Goal: Transaction & Acquisition: Purchase product/service

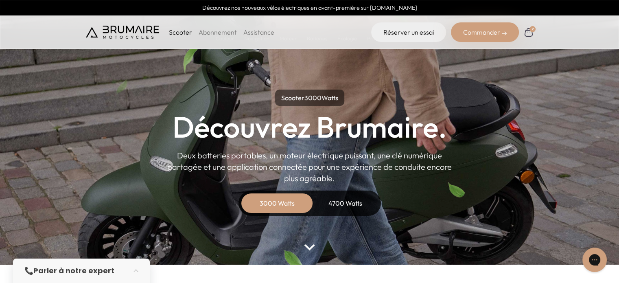
click at [345, 201] on div "4700 Watts" at bounding box center [345, 203] width 65 height 20
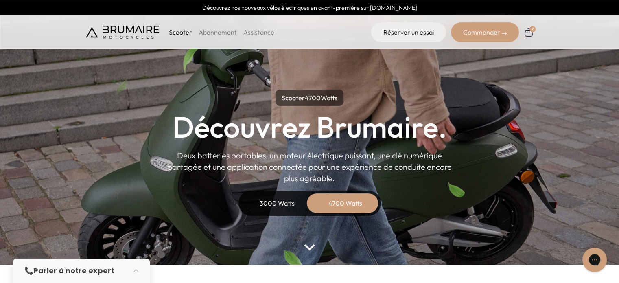
click at [484, 31] on div "Commander" at bounding box center [485, 32] width 68 height 20
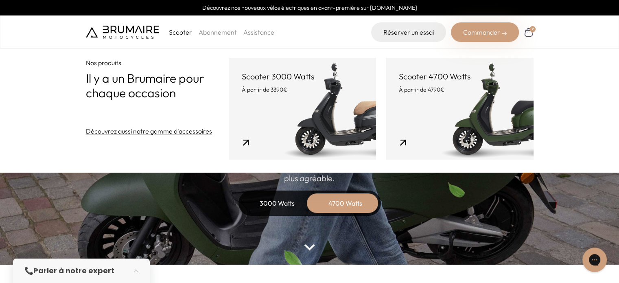
click at [438, 94] on link "Scooter 4700 Watts À partir de 4790€" at bounding box center [459, 109] width 147 height 102
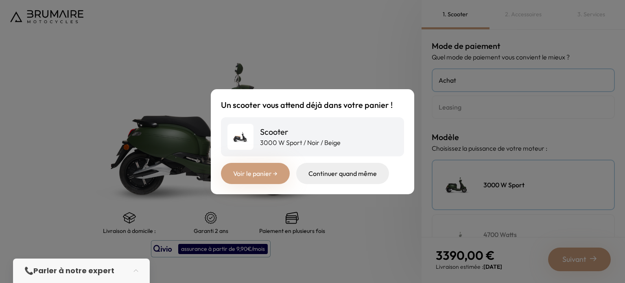
click at [265, 172] on link "Voir le panier →" at bounding box center [255, 173] width 69 height 21
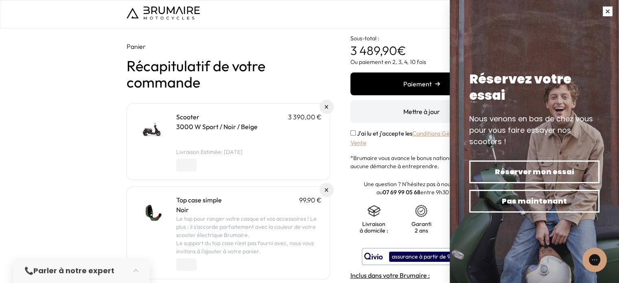
click at [608, 13] on button "button" at bounding box center [607, 11] width 23 height 23
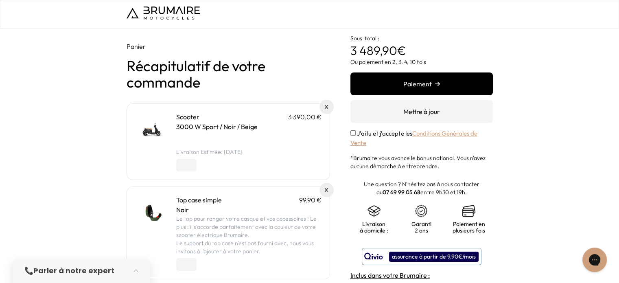
click at [190, 117] on link "Scooter" at bounding box center [187, 117] width 23 height 8
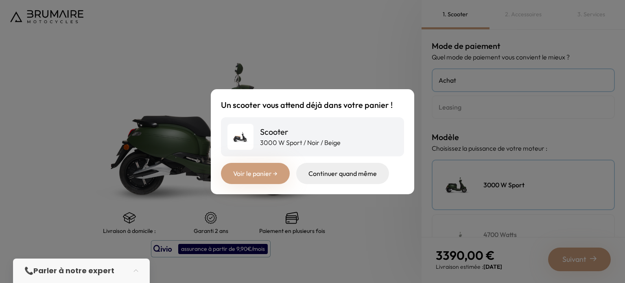
click at [118, 83] on div "Un scooter vous attend déjà dans votre panier ! Scooter 3000 W Sport / Noir / B…" at bounding box center [312, 141] width 625 height 283
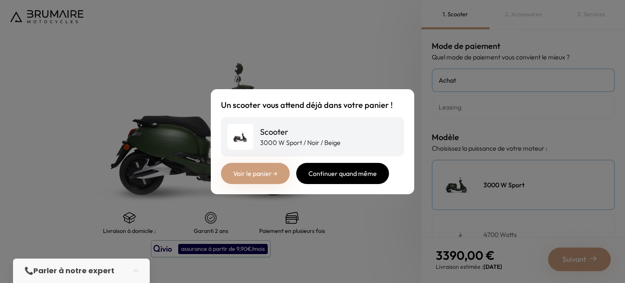
click at [342, 174] on div "Continuer quand même" at bounding box center [342, 173] width 93 height 21
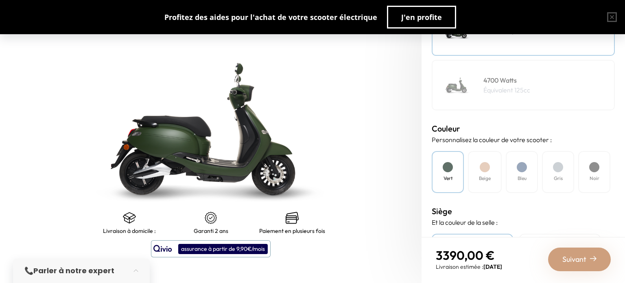
scroll to position [181, 0]
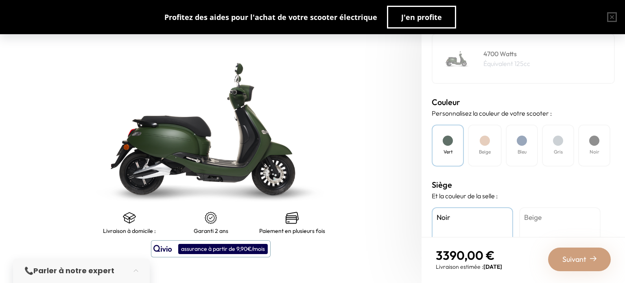
click at [486, 141] on div at bounding box center [485, 141] width 10 height 10
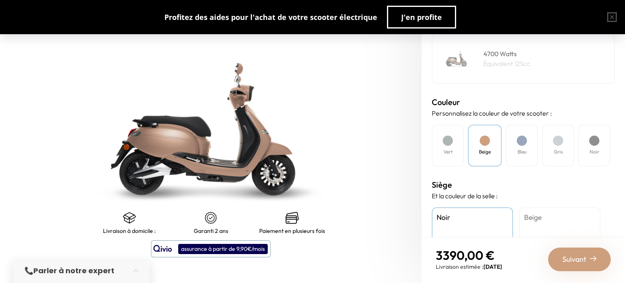
click at [523, 140] on div at bounding box center [522, 141] width 10 height 10
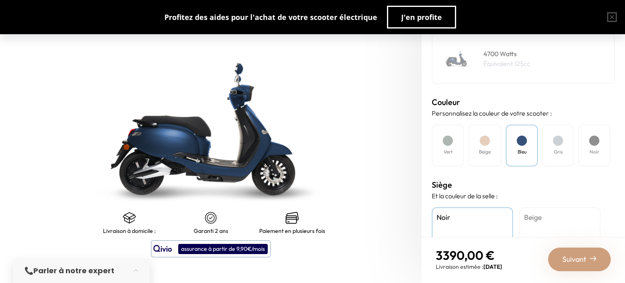
click at [553, 139] on div at bounding box center [558, 141] width 10 height 10
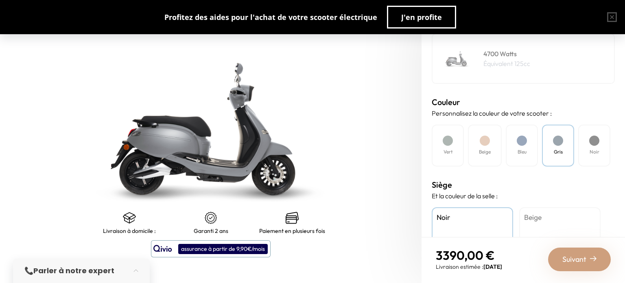
click at [593, 139] on div at bounding box center [594, 141] width 10 height 10
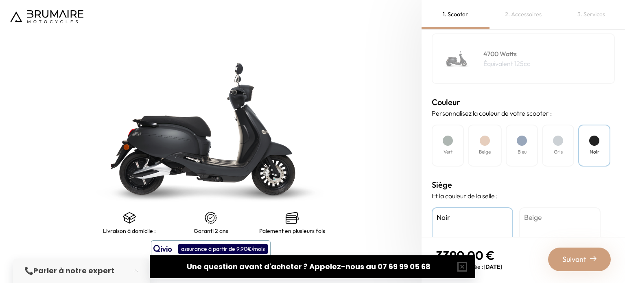
scroll to position [261, 0]
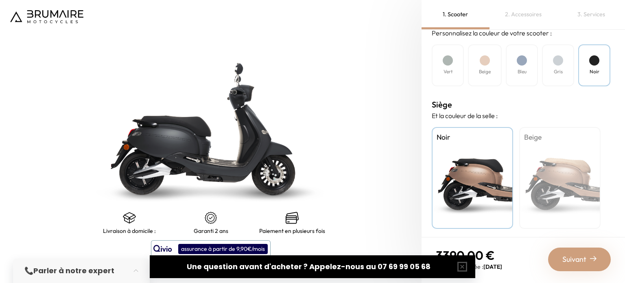
click at [576, 157] on div "Beige" at bounding box center [559, 178] width 81 height 102
